Goal: Communication & Community: Answer question/provide support

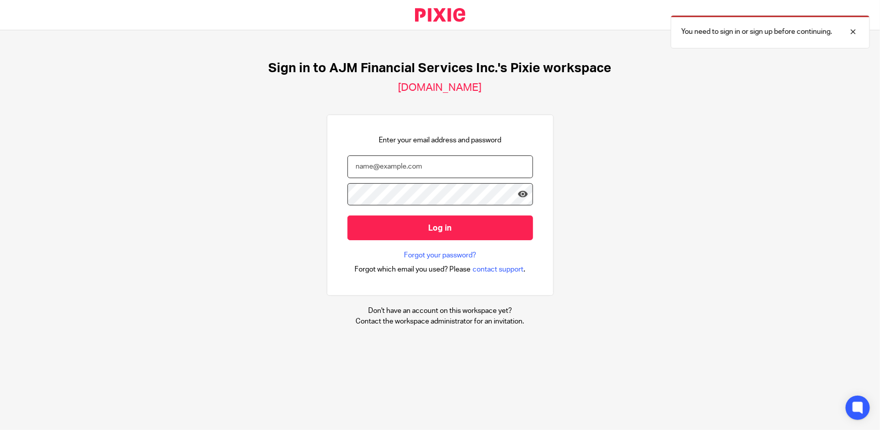
click at [425, 165] on input "email" at bounding box center [441, 166] width 186 height 23
type input "angelique@ajmfs.co.za"
click at [348, 215] on input "Log in" at bounding box center [441, 227] width 186 height 25
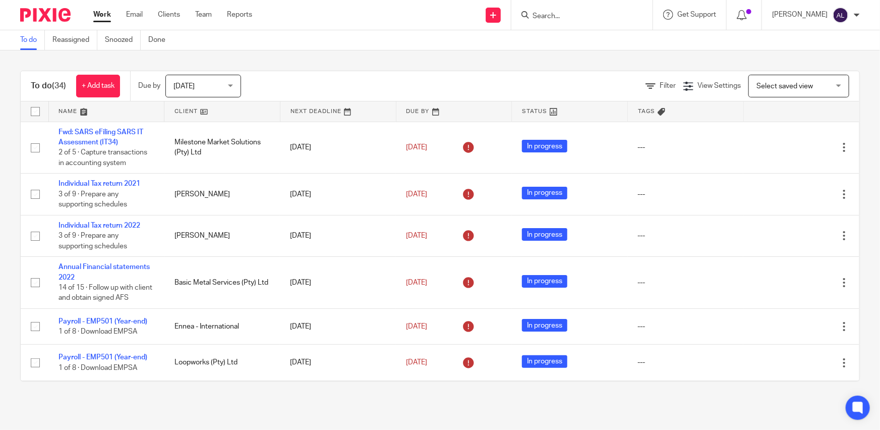
click at [72, 114] on link at bounding box center [107, 111] width 116 height 20
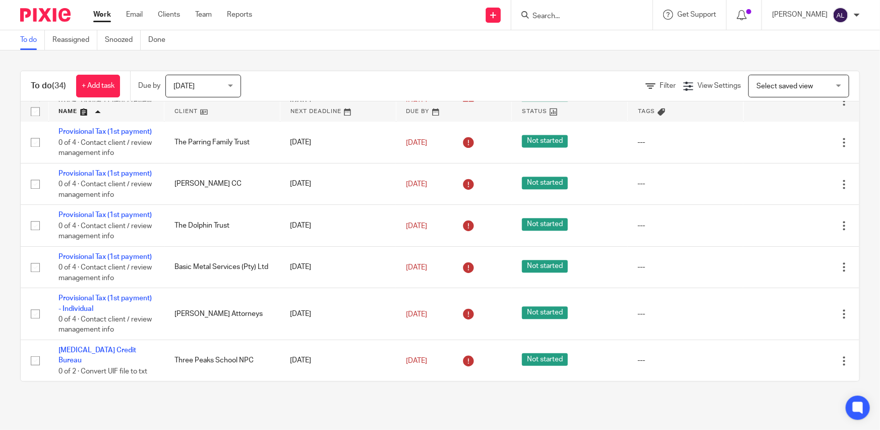
scroll to position [1185, 0]
click at [187, 92] on span "[DATE]" at bounding box center [200, 85] width 53 height 21
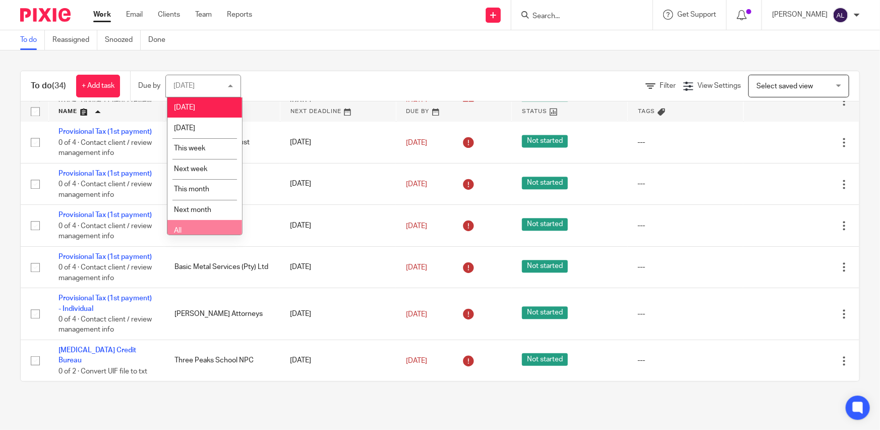
click at [206, 231] on li "All" at bounding box center [204, 230] width 75 height 21
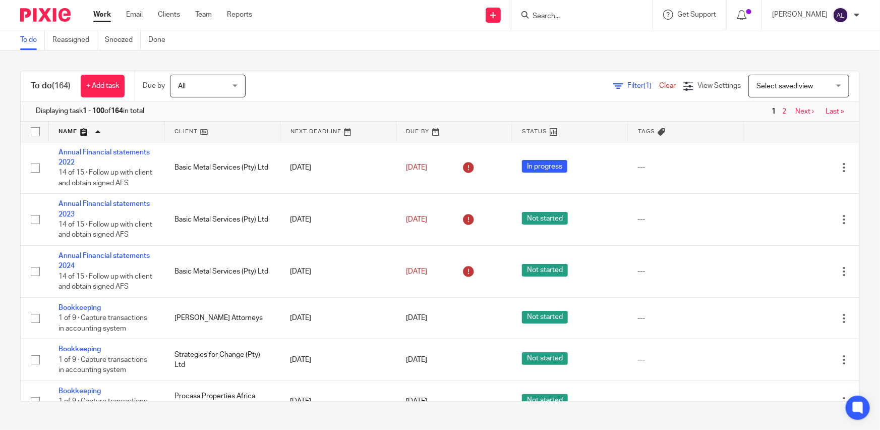
click at [67, 137] on link at bounding box center [107, 132] width 116 height 20
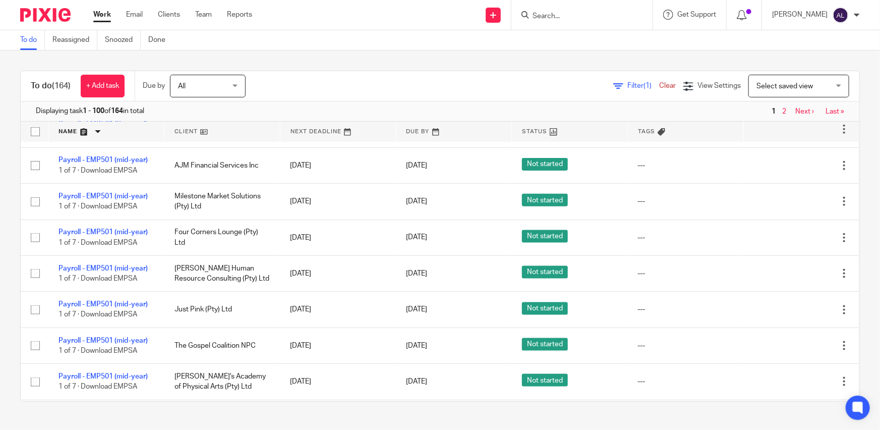
scroll to position [642, 0]
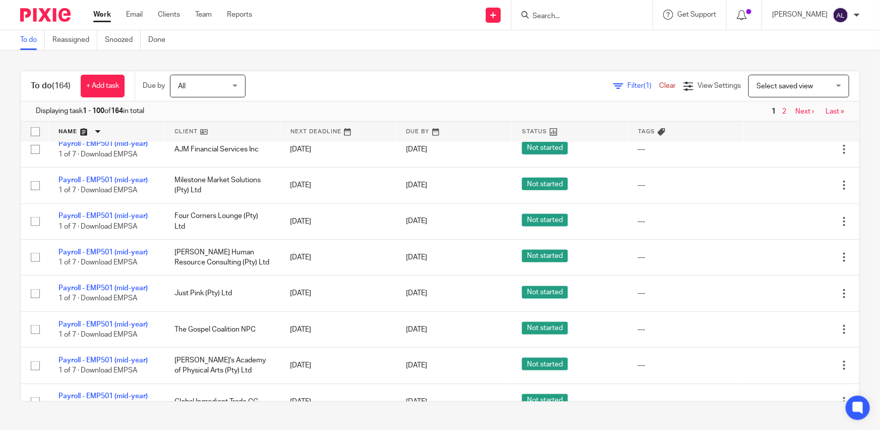
click at [217, 136] on link at bounding box center [222, 132] width 116 height 20
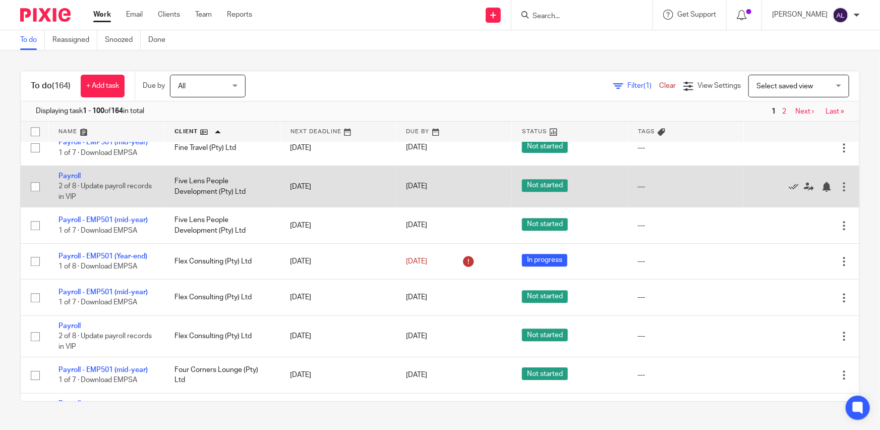
scroll to position [1467, 0]
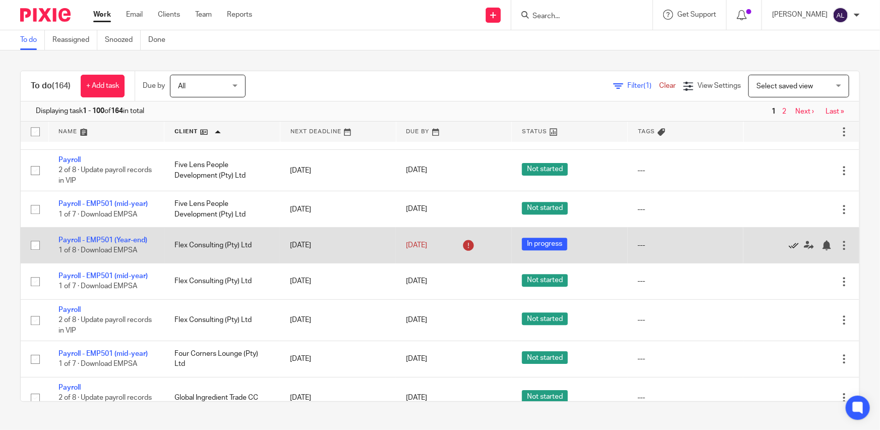
click at [789, 248] on icon at bounding box center [794, 245] width 10 height 10
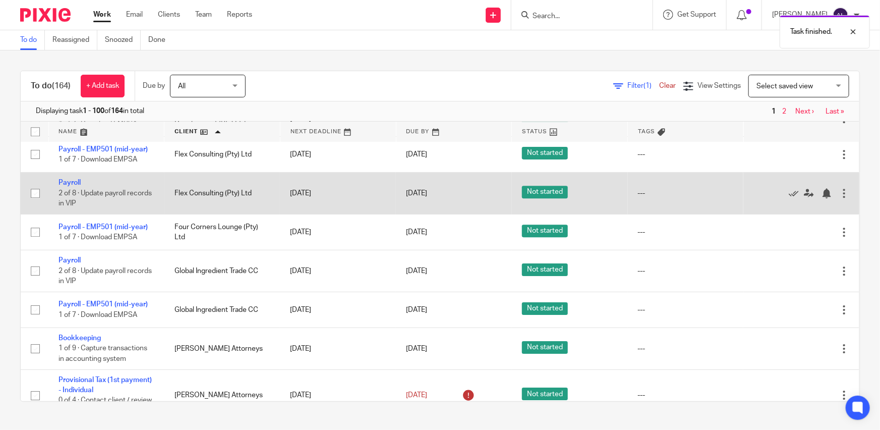
scroll to position [1559, 0]
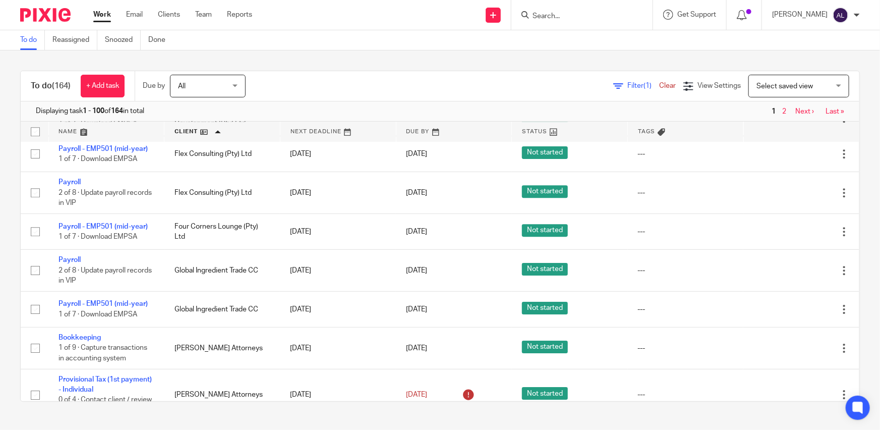
click at [570, 23] on div at bounding box center [582, 15] width 141 height 30
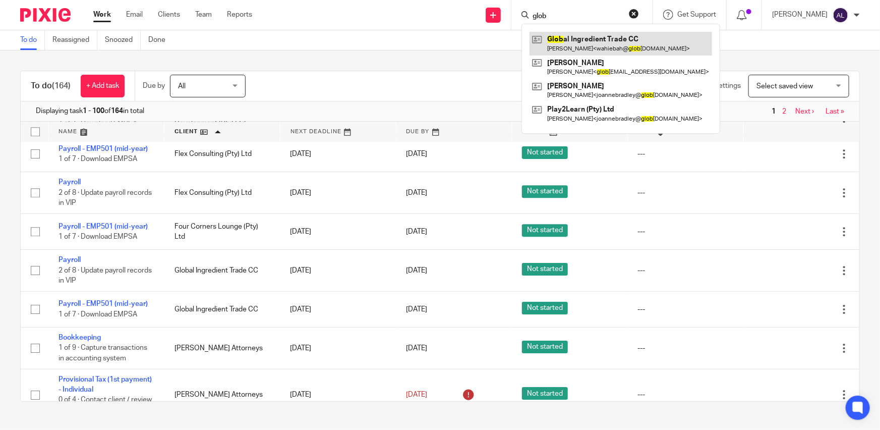
type input "glob"
click at [580, 43] on link at bounding box center [621, 43] width 183 height 23
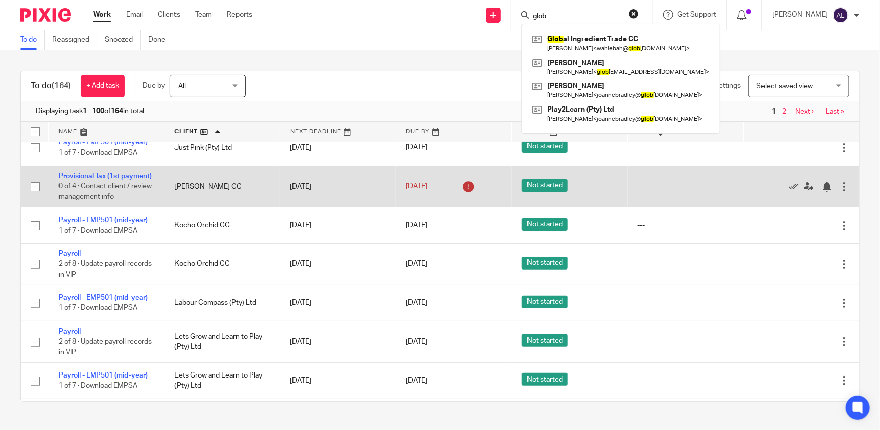
scroll to position [2063, 0]
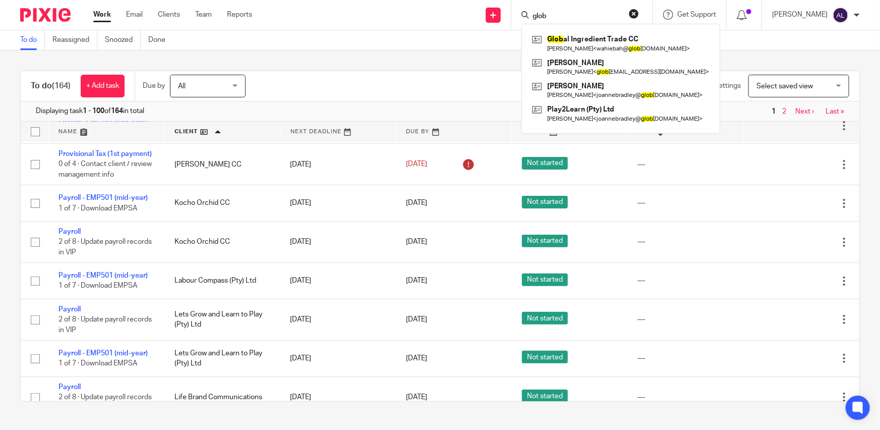
drag, startPoint x: 548, startPoint y: 13, endPoint x: 504, endPoint y: 14, distance: 43.9
click at [504, 14] on div "Send new email Create task Add client glob Glob al Ingredient Trade CC Wahiebah…" at bounding box center [573, 15] width 613 height 30
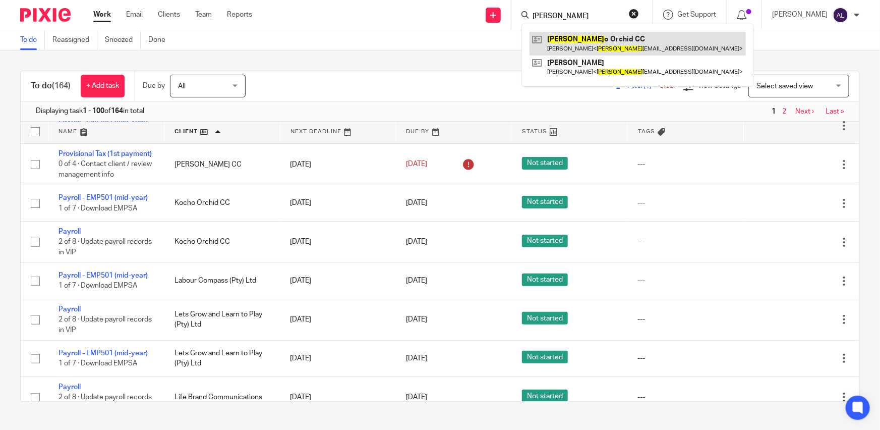
click at [563, 40] on link at bounding box center [638, 43] width 216 height 23
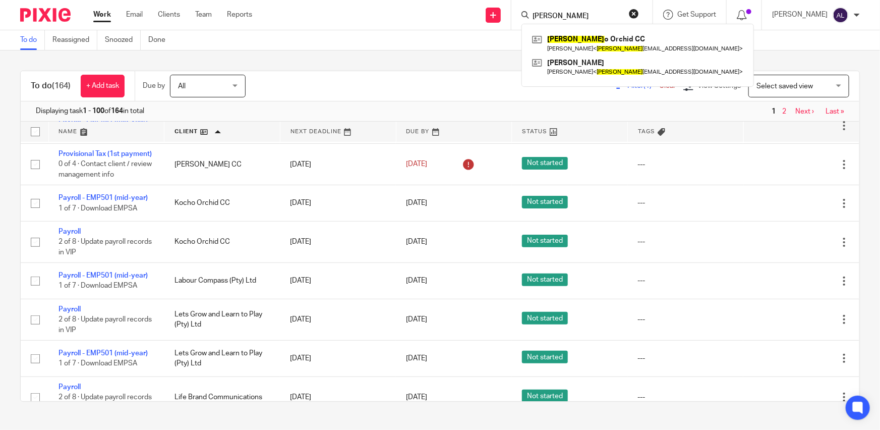
drag, startPoint x: 553, startPoint y: 15, endPoint x: 547, endPoint y: 15, distance: 5.5
click at [547, 15] on input "koch" at bounding box center [577, 16] width 91 height 9
drag, startPoint x: 554, startPoint y: 15, endPoint x: 511, endPoint y: 13, distance: 42.9
click at [512, 13] on div "koch Koch o Orchid CC Carol Kwo < koch oorchid@gmail.com > Feng-Tze Yang Tony Y…" at bounding box center [582, 15] width 141 height 30
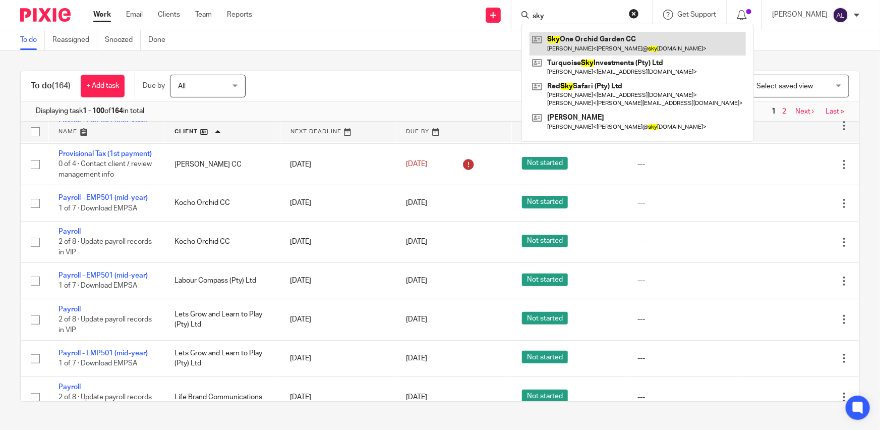
type input "sky"
click at [573, 39] on link at bounding box center [638, 43] width 216 height 23
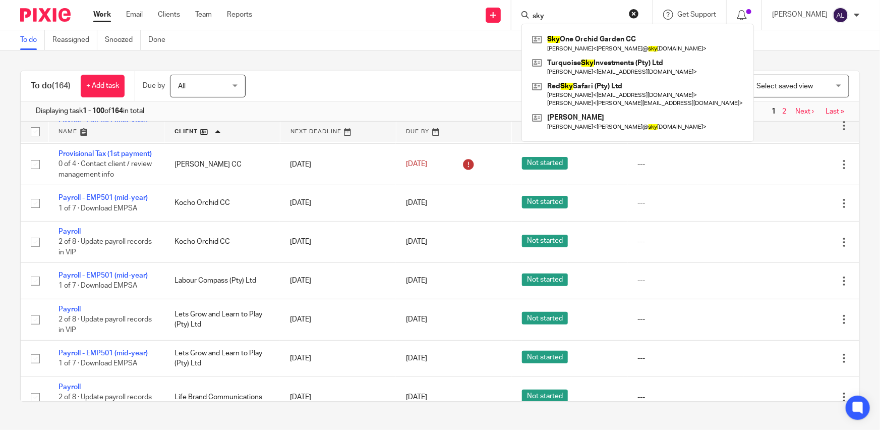
click at [440, 47] on div "To do Reassigned Snoozed Done" at bounding box center [440, 40] width 880 height 20
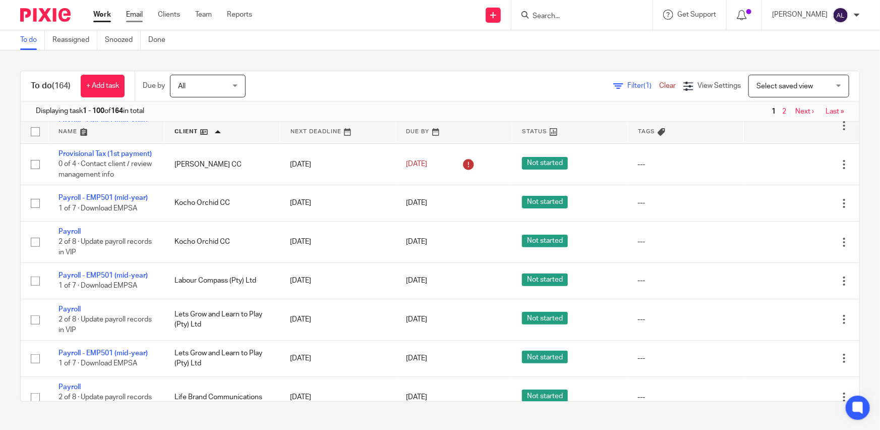
click at [132, 15] on link "Email" at bounding box center [134, 15] width 17 height 10
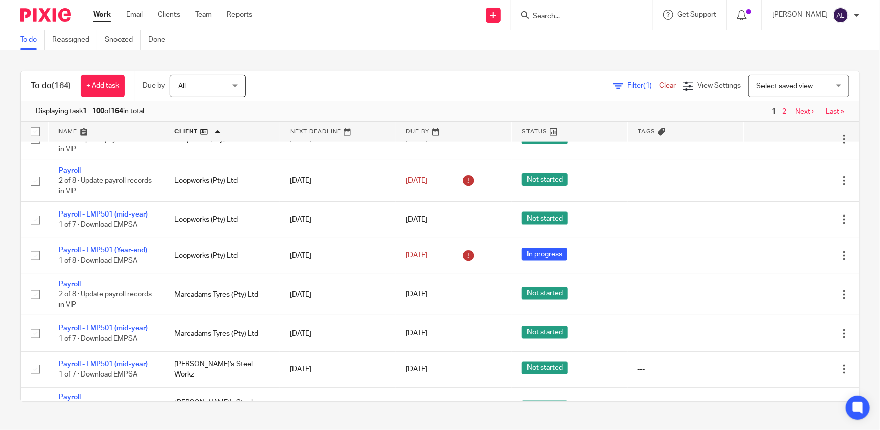
scroll to position [2659, 0]
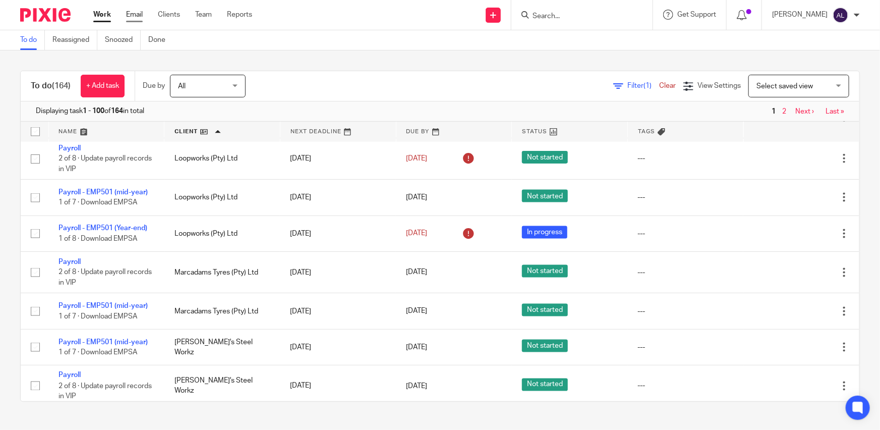
click at [132, 14] on link "Email" at bounding box center [134, 15] width 17 height 10
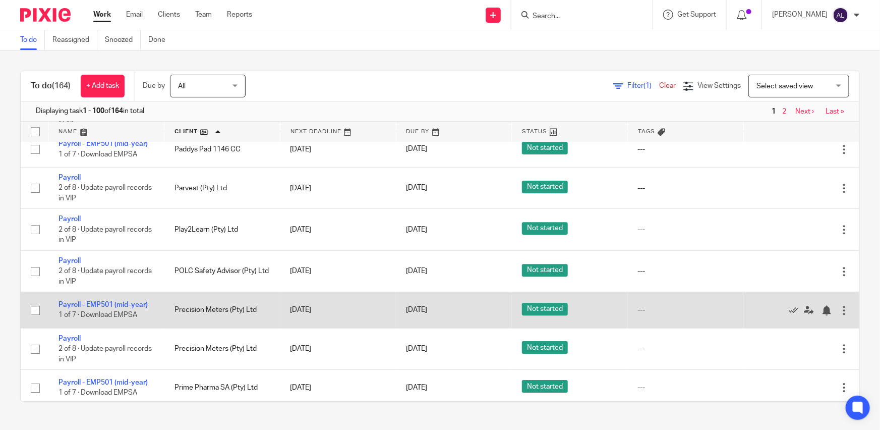
scroll to position [3439, 0]
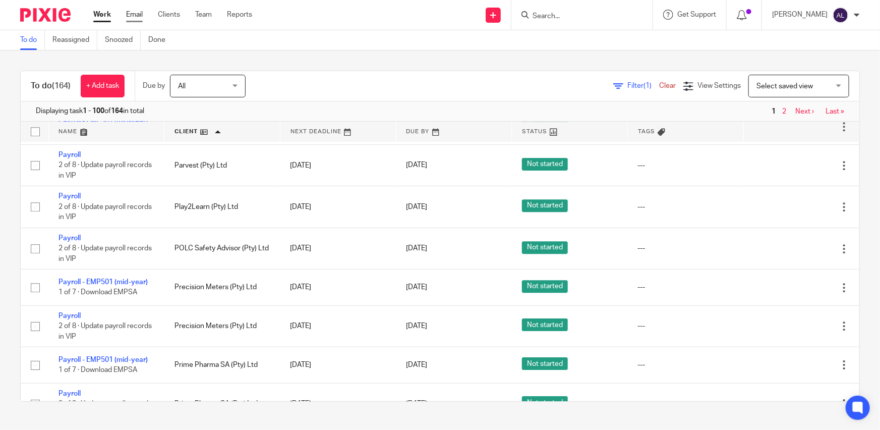
click at [137, 16] on link "Email" at bounding box center [134, 15] width 17 height 10
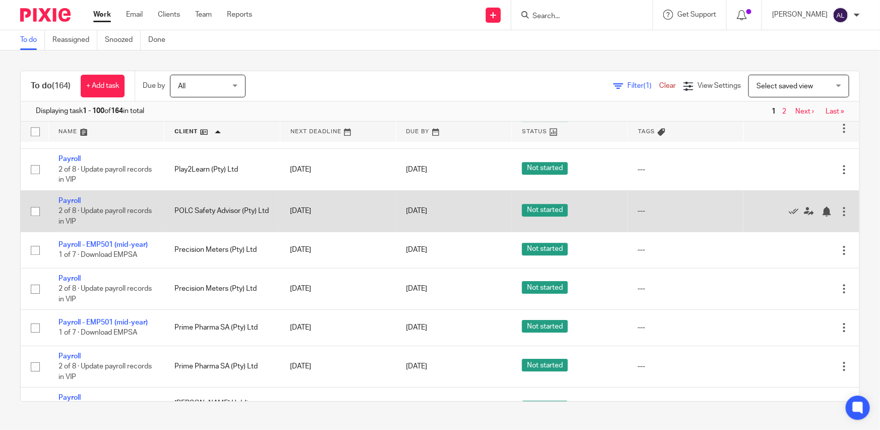
scroll to position [3531, 0]
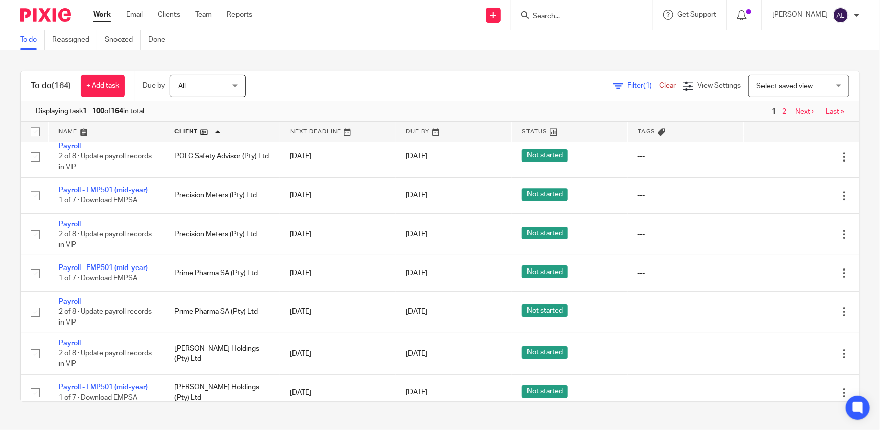
click at [596, 16] on input "Search" at bounding box center [577, 16] width 91 height 9
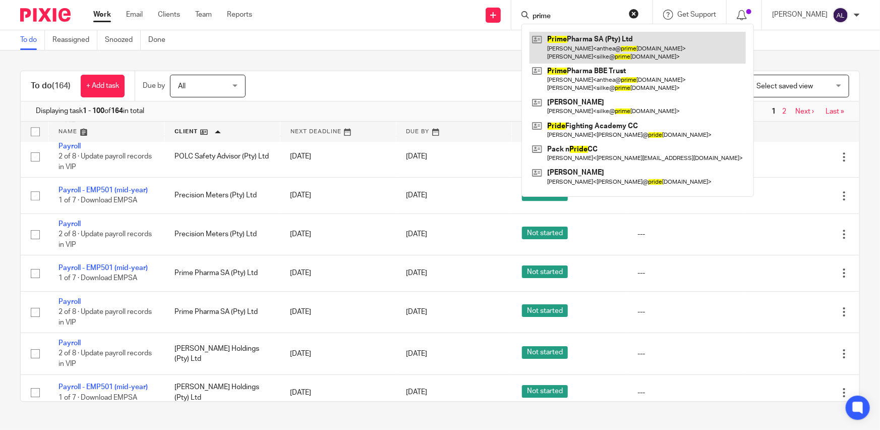
type input "prime"
click at [591, 46] on link at bounding box center [638, 47] width 216 height 31
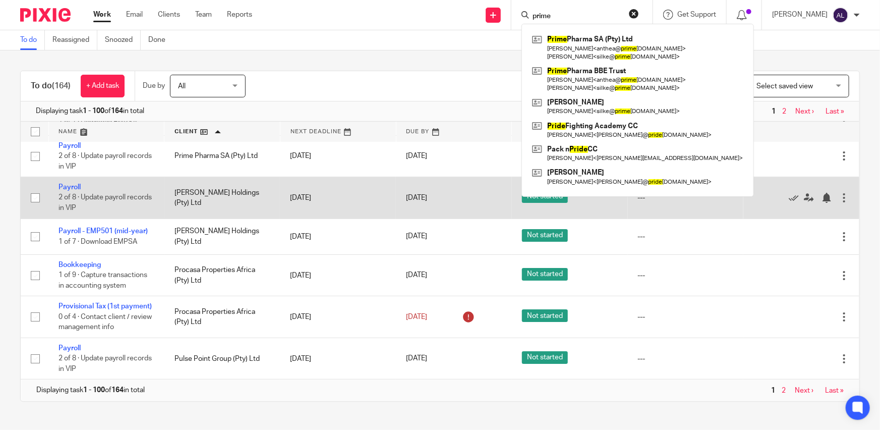
scroll to position [3704, 0]
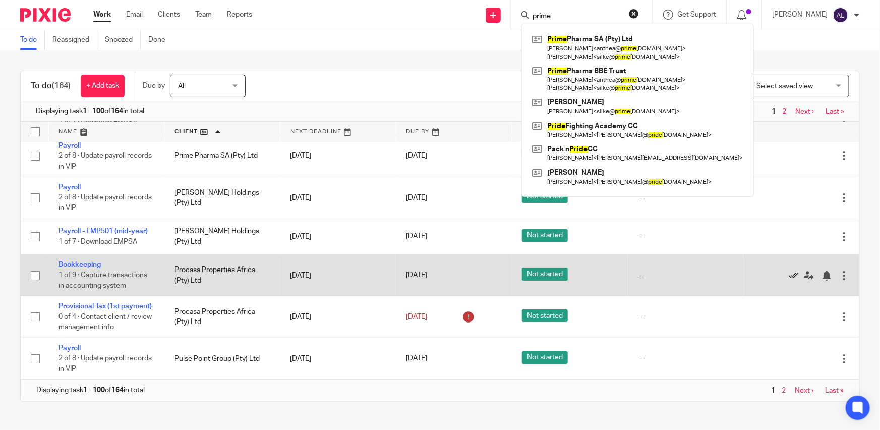
click at [789, 270] on icon at bounding box center [794, 275] width 10 height 10
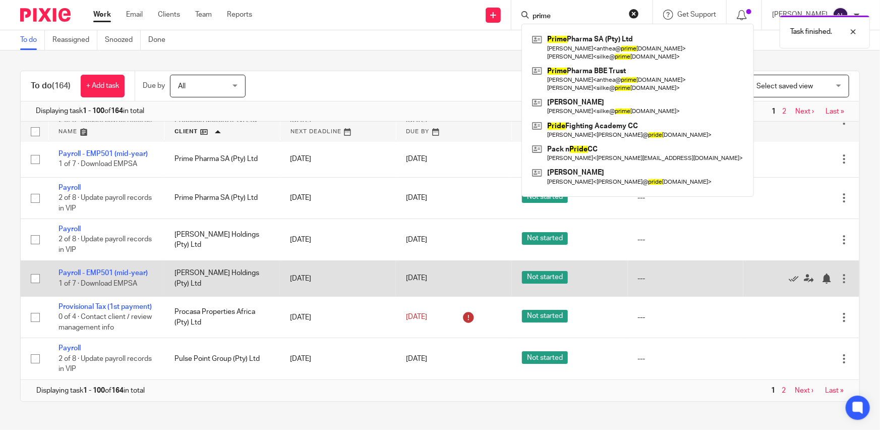
scroll to position [3662, 0]
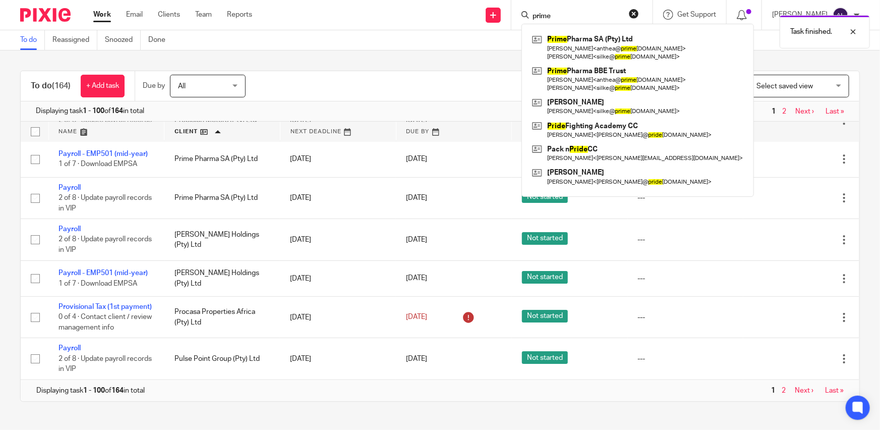
click at [403, 79] on div "Filter (1) Clear View Settings View Settings (1) Filters Clear Save Manage save…" at bounding box center [561, 86] width 596 height 23
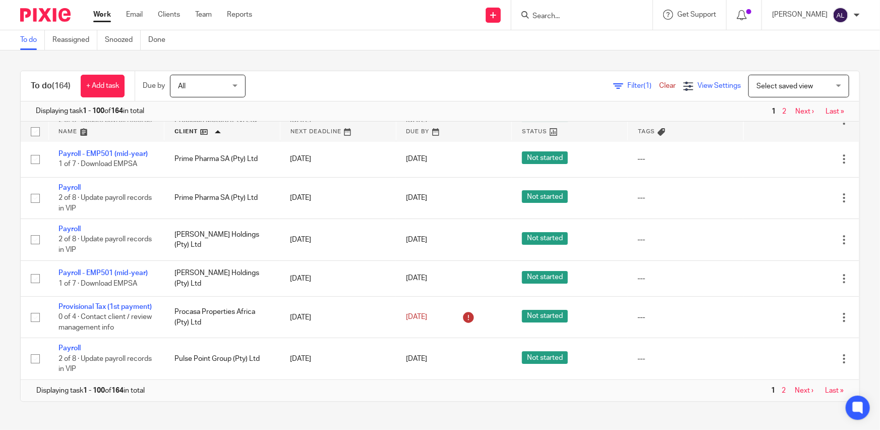
drag, startPoint x: 783, startPoint y: 110, endPoint x: 668, endPoint y: 82, distance: 118.1
click at [795, 111] on link "Next ›" at bounding box center [804, 111] width 19 height 7
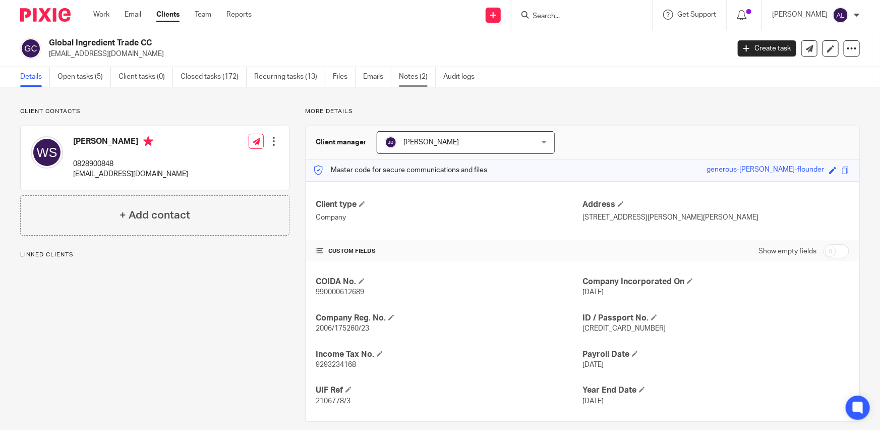
click at [420, 75] on link "Notes (2)" at bounding box center [417, 77] width 37 height 20
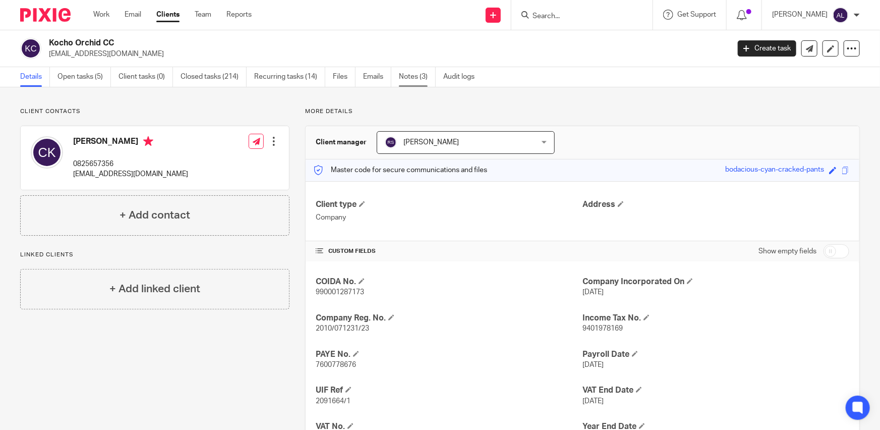
click at [422, 73] on link "Notes (3)" at bounding box center [417, 77] width 37 height 20
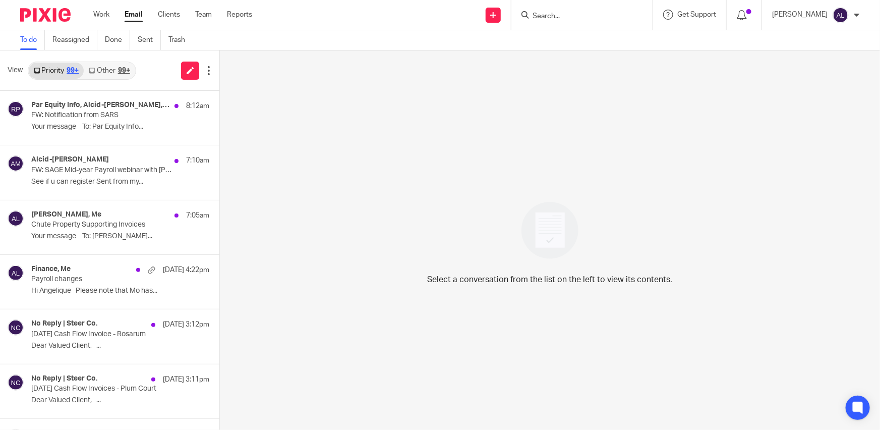
click at [103, 69] on link "Other 99+" at bounding box center [109, 71] width 51 height 16
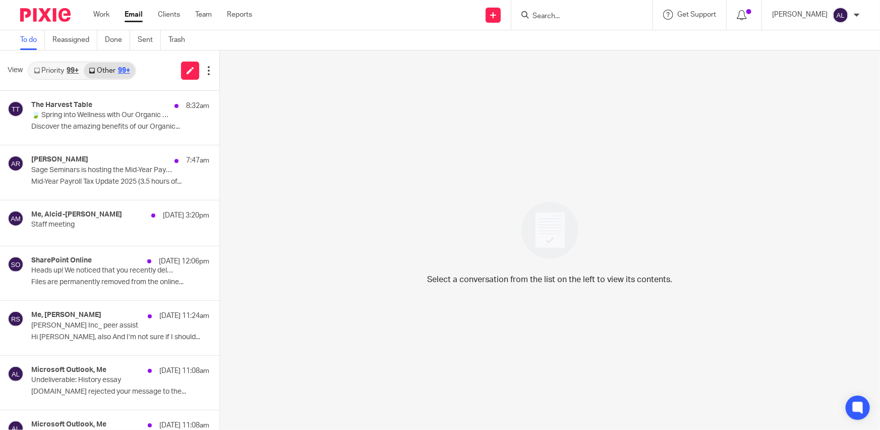
click at [49, 68] on link "Priority 99+" at bounding box center [56, 71] width 55 height 16
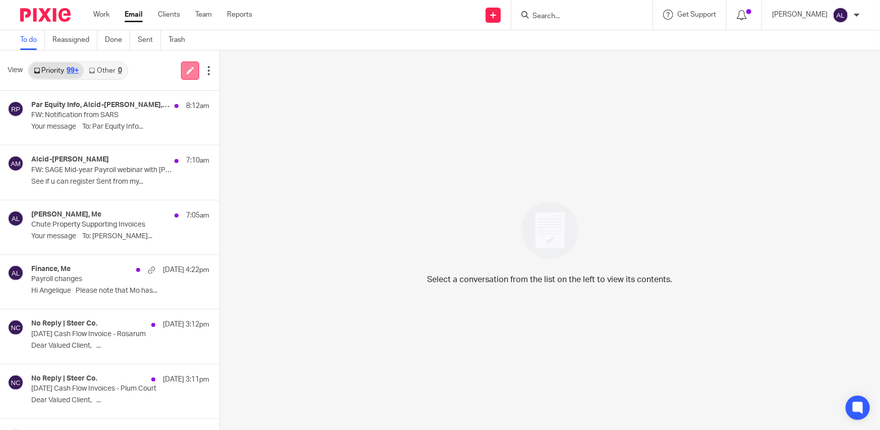
click at [187, 73] on icon at bounding box center [191, 71] width 8 height 8
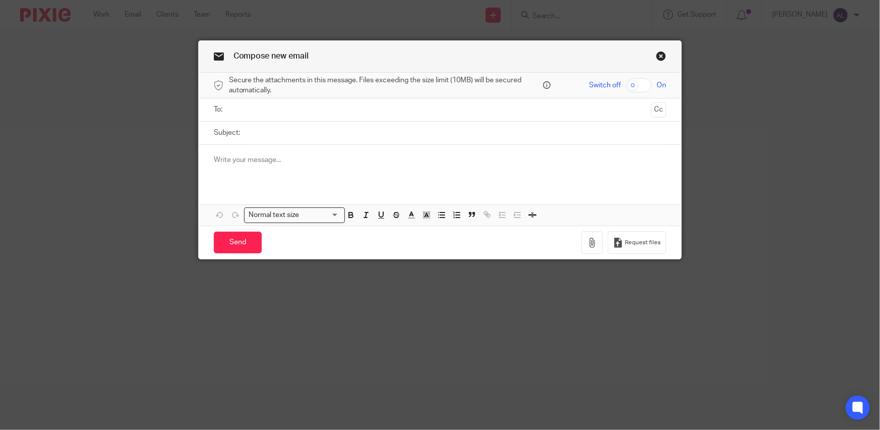
click at [289, 122] on input "Subject:" at bounding box center [456, 133] width 422 height 23
click at [288, 111] on input "text" at bounding box center [440, 110] width 415 height 12
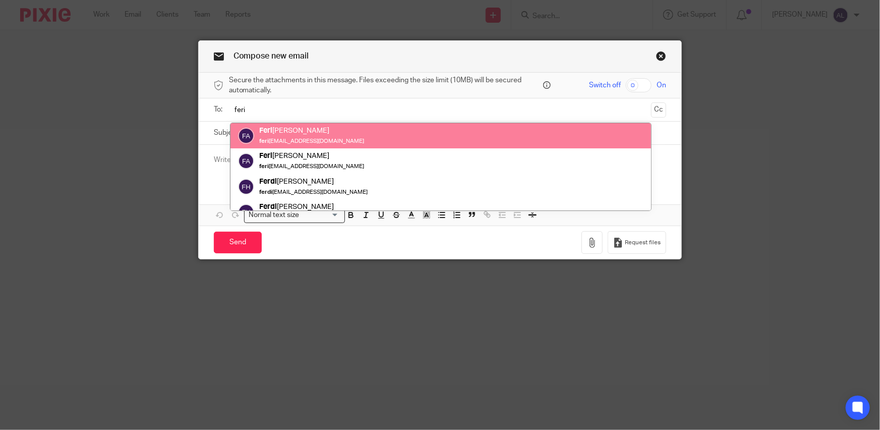
type input "feri"
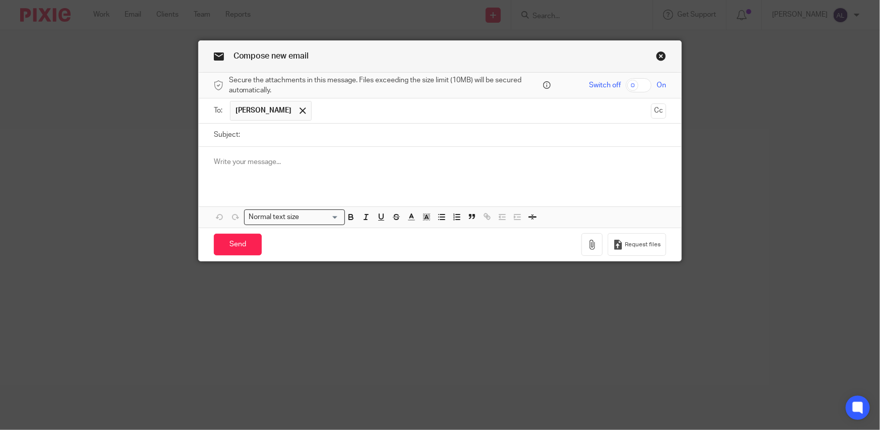
click at [267, 138] on input "Subject:" at bounding box center [456, 135] width 422 height 23
type input "Outstanding PAYE"
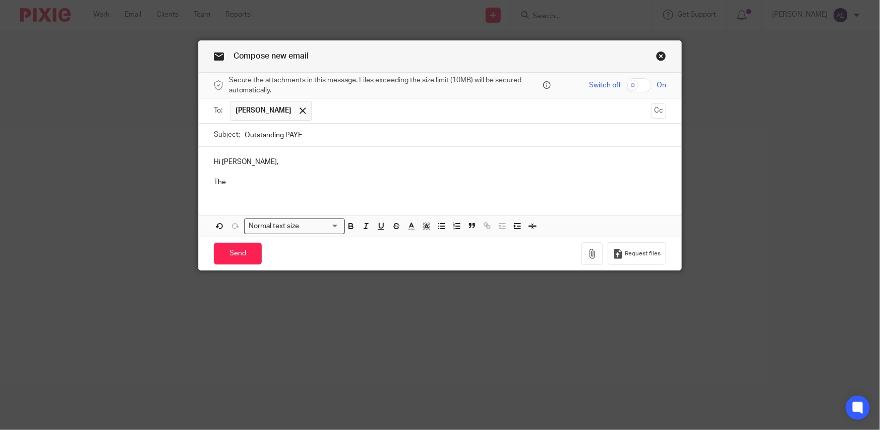
click at [219, 164] on p "Hi [PERSON_NAME]," at bounding box center [440, 162] width 453 height 10
click at [268, 186] on p "The" at bounding box center [440, 182] width 453 height 10
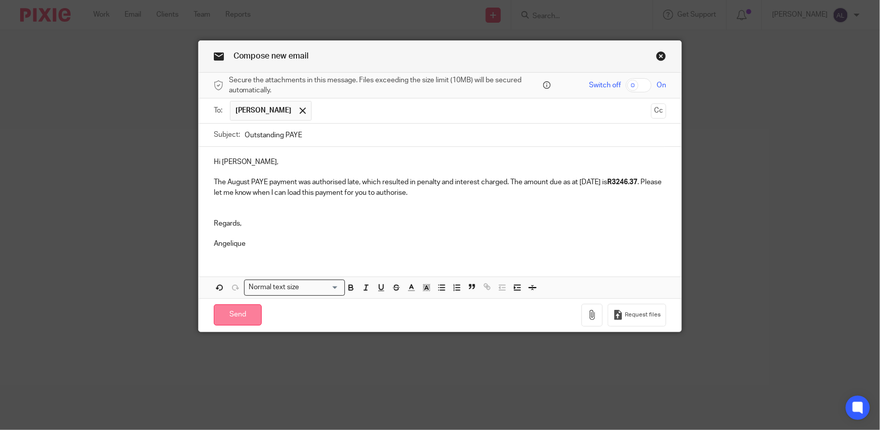
click at [242, 315] on input "Send" at bounding box center [238, 315] width 48 height 22
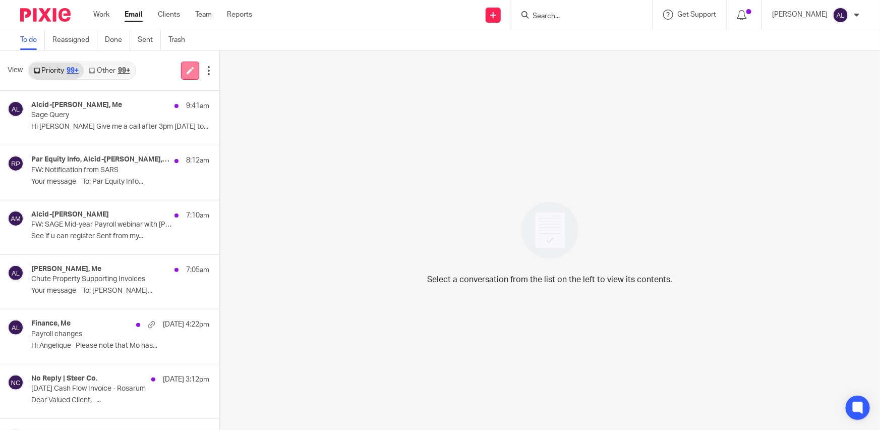
click at [182, 70] on link at bounding box center [190, 71] width 18 height 18
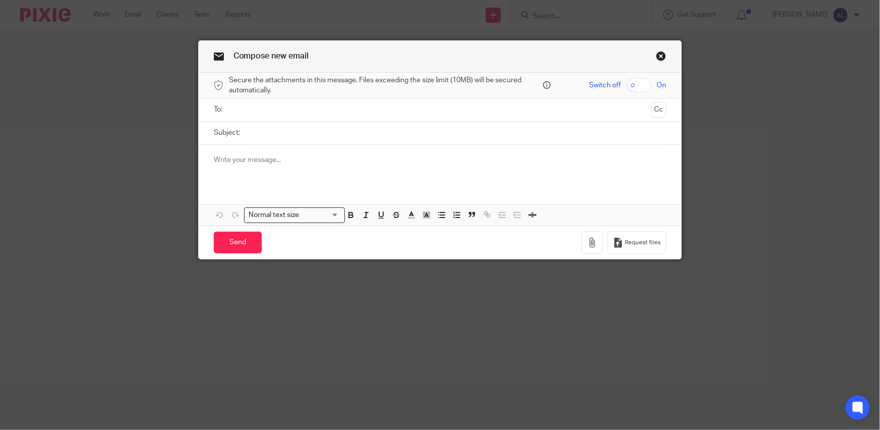
click at [333, 114] on input "text" at bounding box center [440, 110] width 415 height 12
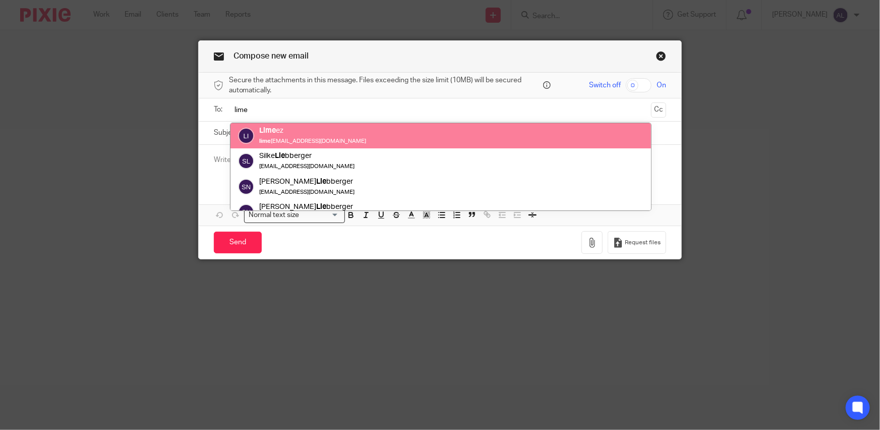
type input "lime"
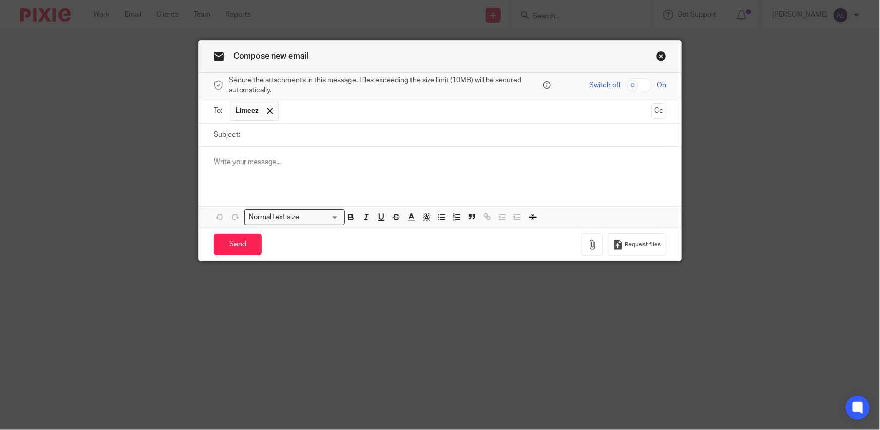
click at [313, 139] on input "Subject:" at bounding box center [456, 135] width 422 height 23
type input "EMPSA"
click at [316, 156] on div at bounding box center [440, 166] width 483 height 39
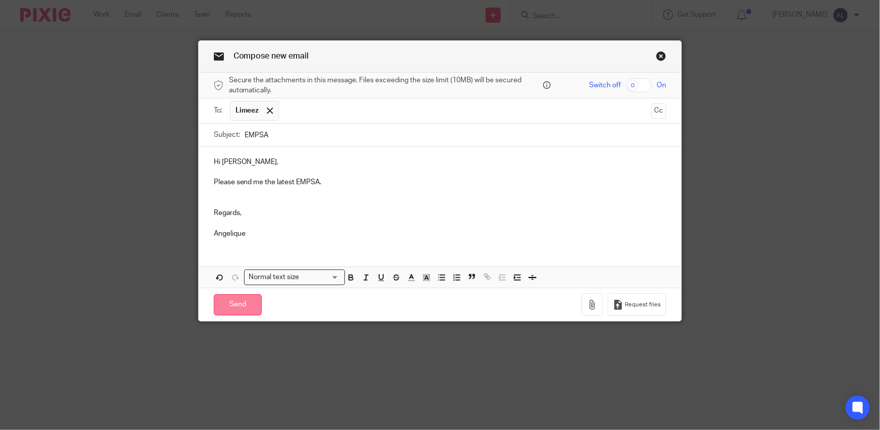
click at [241, 308] on input "Send" at bounding box center [238, 305] width 48 height 22
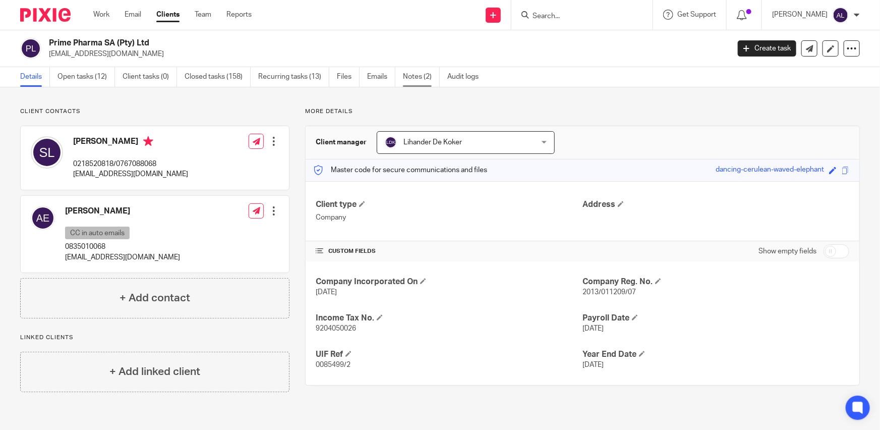
click at [414, 76] on link "Notes (2)" at bounding box center [421, 77] width 37 height 20
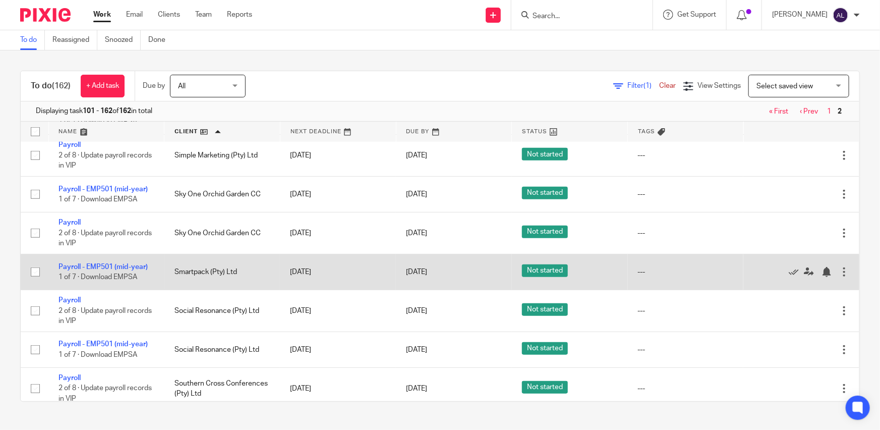
scroll to position [459, 0]
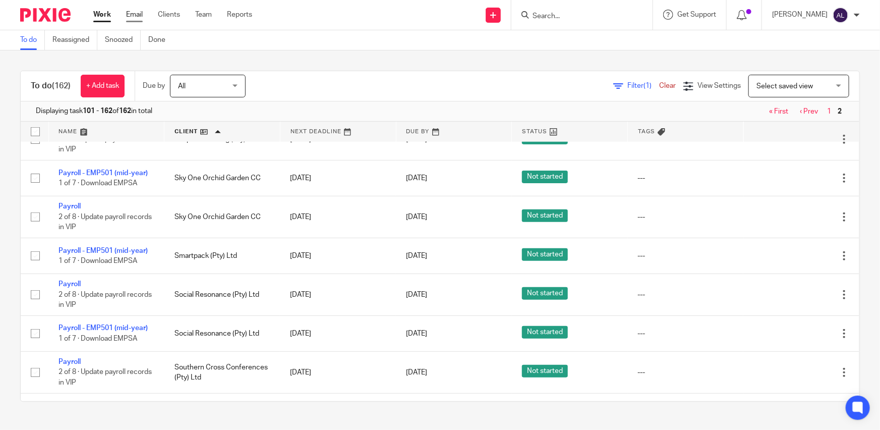
click at [130, 12] on link "Email" at bounding box center [134, 15] width 17 height 10
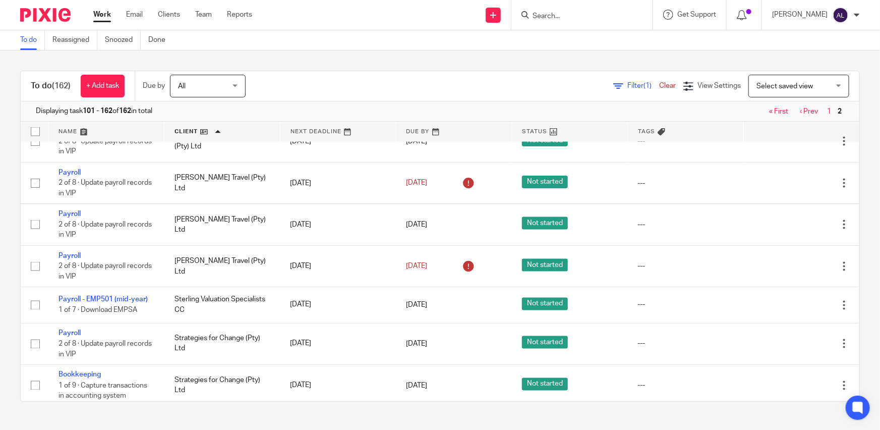
scroll to position [825, 0]
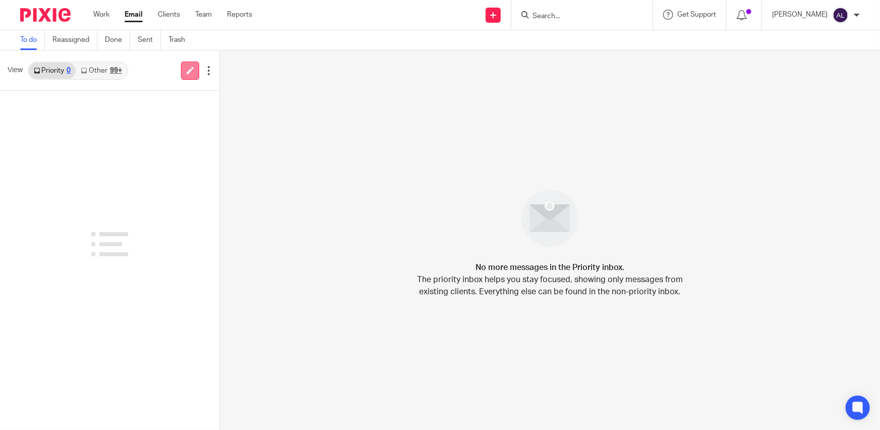
click at [187, 73] on icon at bounding box center [191, 71] width 8 height 8
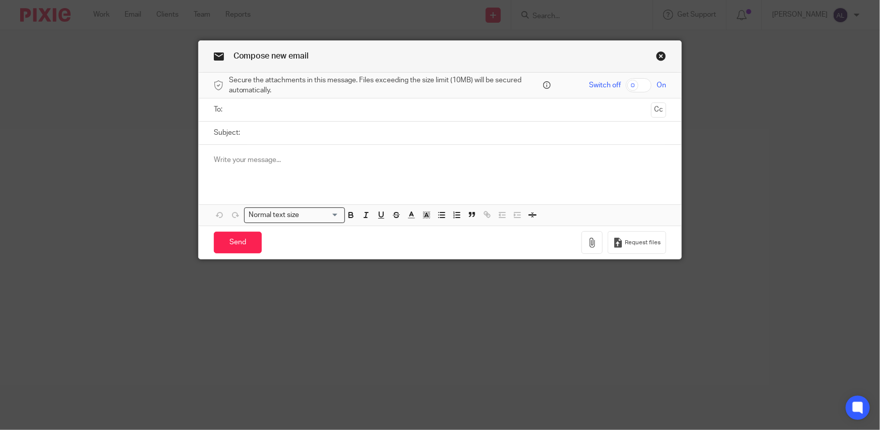
click at [455, 108] on input "text" at bounding box center [440, 110] width 415 height 12
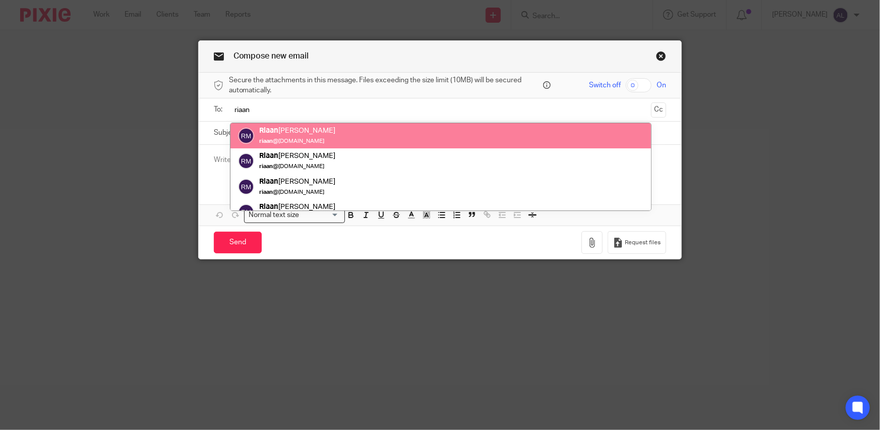
type input "riaan"
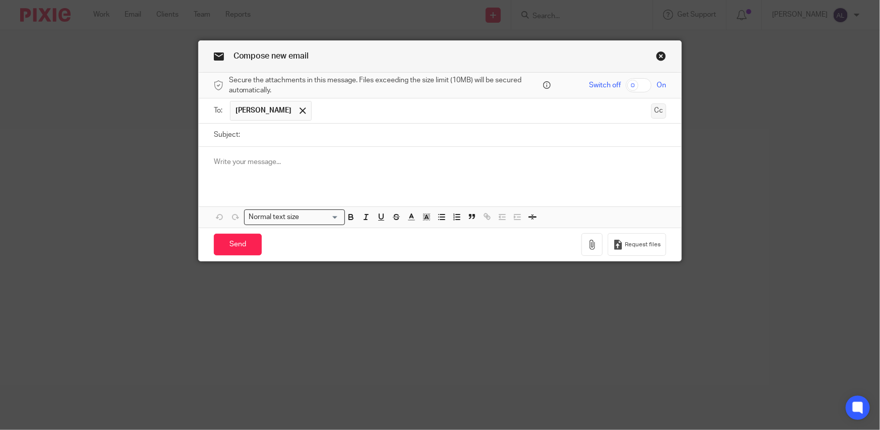
click at [652, 111] on button "Cc" at bounding box center [658, 110] width 15 height 15
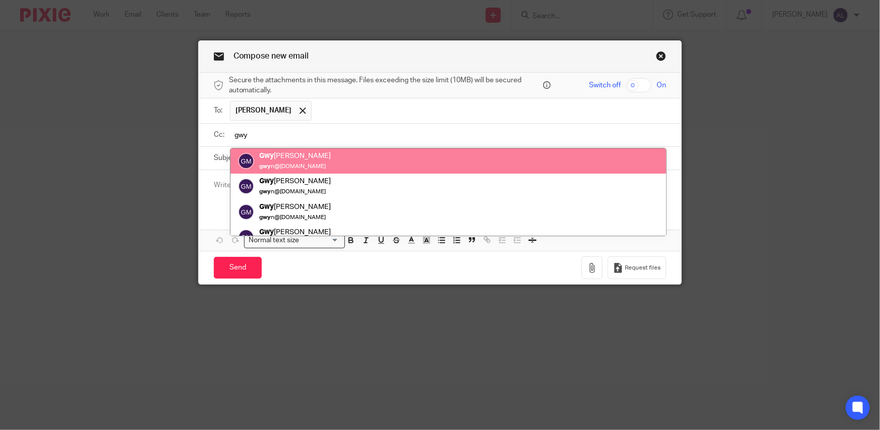
type input "gwy"
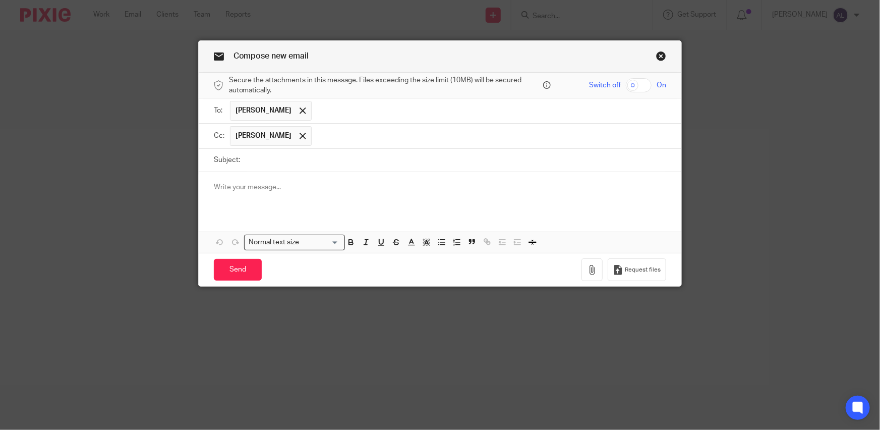
click at [381, 157] on input "Subject:" at bounding box center [456, 160] width 422 height 23
type input "Outstanding PAYE"
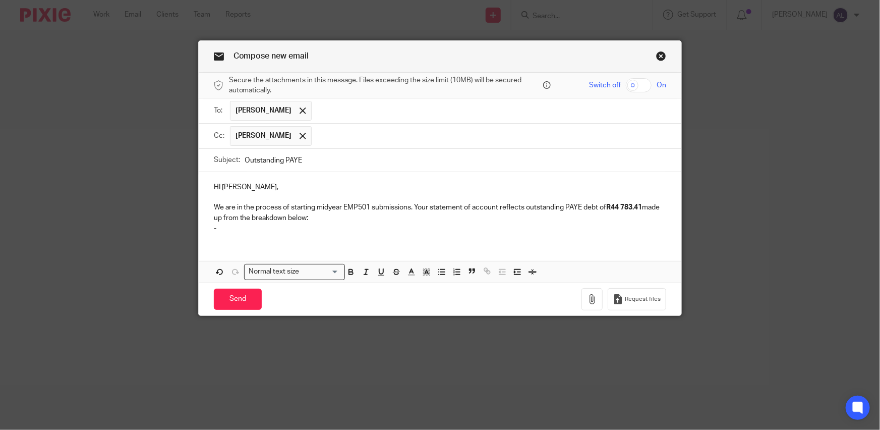
click at [255, 228] on p "-" at bounding box center [440, 228] width 453 height 10
click at [255, 228] on p "202504" at bounding box center [450, 228] width 433 height 10
click at [273, 227] on p "202504" at bounding box center [450, 228] width 433 height 10
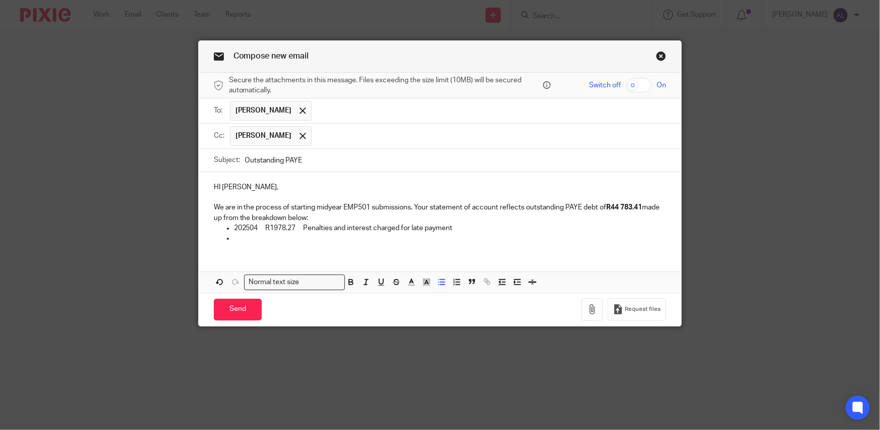
click at [414, 205] on p "We are in the process of starting midyear EMP501 submissions. Your statement of…" at bounding box center [440, 212] width 453 height 21
click at [459, 246] on div "HI [PERSON_NAME], We are in the process of starting midyear EMP501 submissions.…" at bounding box center [440, 211] width 483 height 79
click at [248, 240] on p at bounding box center [450, 238] width 433 height 10
click at [252, 236] on p "202506 R32 381.85" at bounding box center [450, 238] width 433 height 10
click at [298, 226] on p "202504 R1978.27 Penalties and interest charged for late payment" at bounding box center [450, 228] width 433 height 10
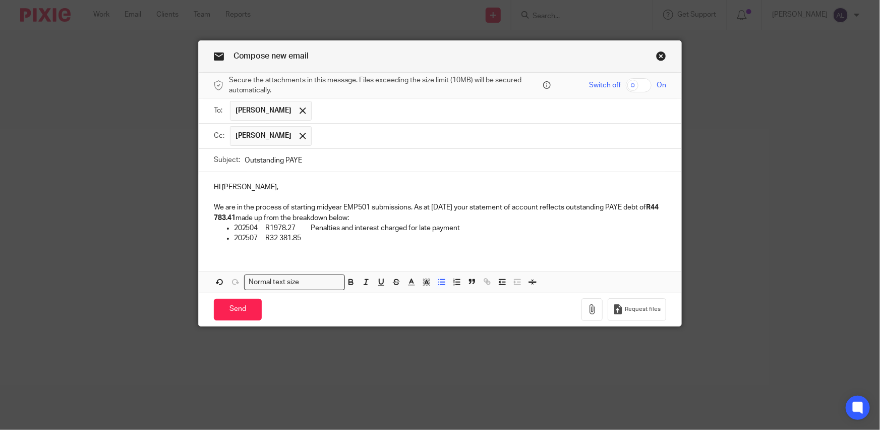
click at [300, 240] on p "202507 R32 381.85" at bounding box center [450, 238] width 433 height 10
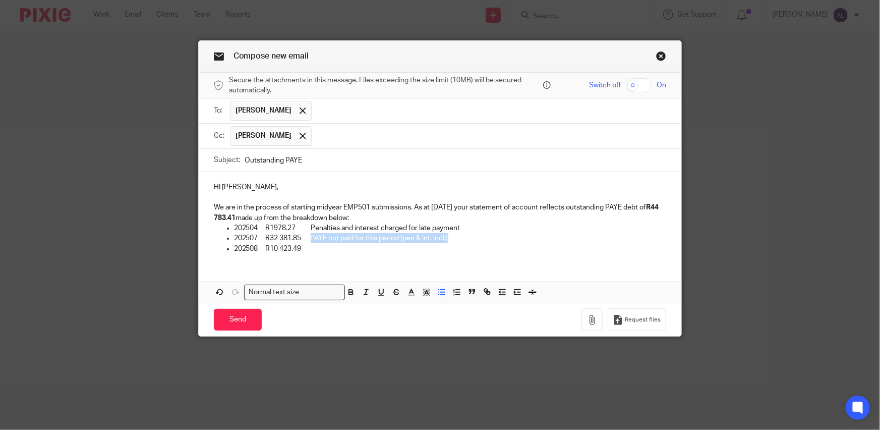
drag, startPoint x: 449, startPoint y: 238, endPoint x: 308, endPoint y: 238, distance: 141.2
click at [308, 238] on p "202507 R32 381.85 PAYE not paid for this period (pen & int. incl.)" at bounding box center [450, 238] width 433 height 10
copy p "PAYE not paid for this period (pen & int. incl.)"
click at [305, 248] on p "202508 R10 423.49" at bounding box center [450, 249] width 433 height 10
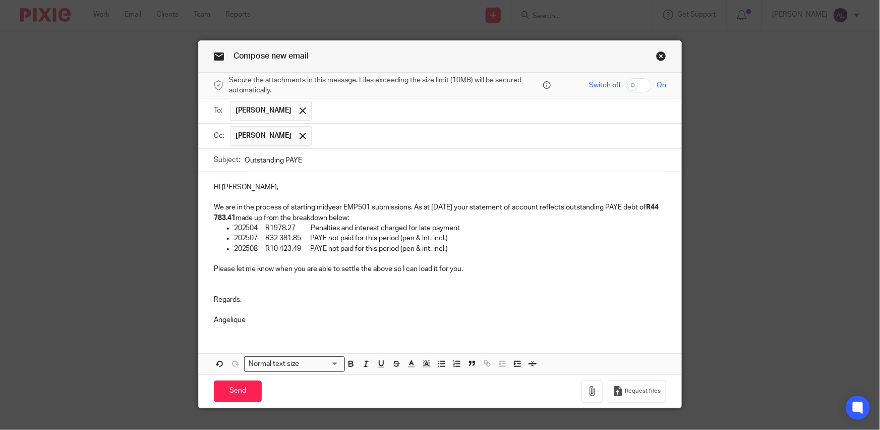
click at [349, 164] on input "Outstanding PAYE" at bounding box center [456, 160] width 422 height 23
click at [244, 392] on input "Send" at bounding box center [238, 391] width 48 height 22
